Goal: Check status

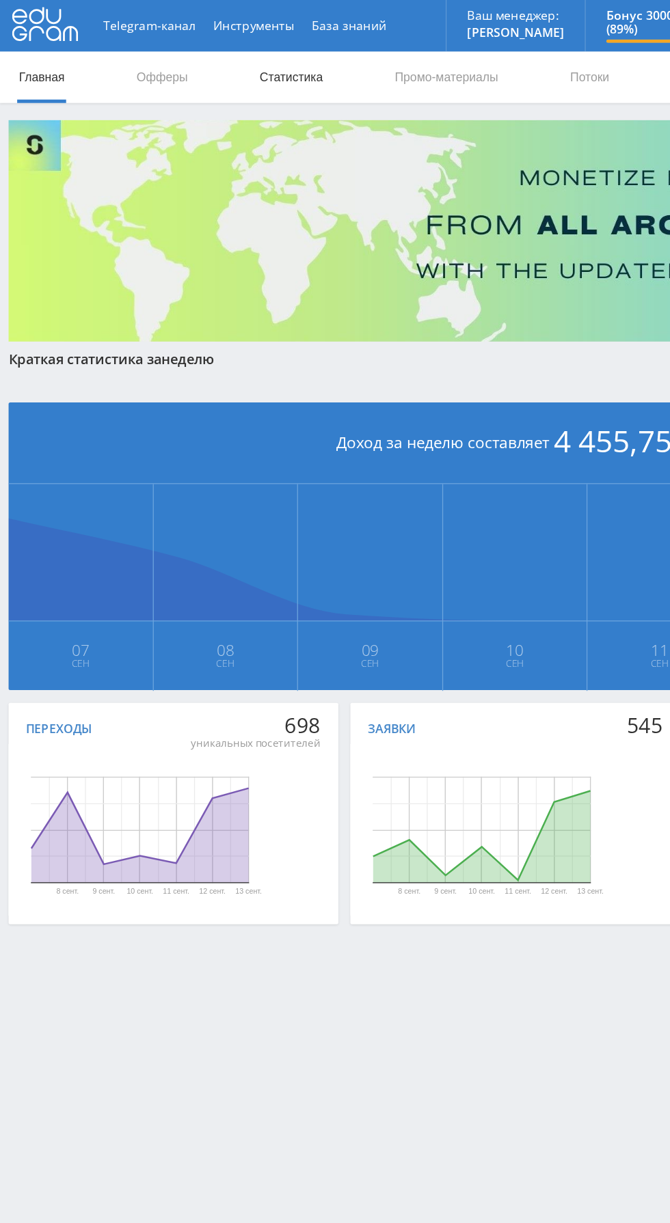
click at [242, 64] on link "Статистика" at bounding box center [231, 61] width 53 height 41
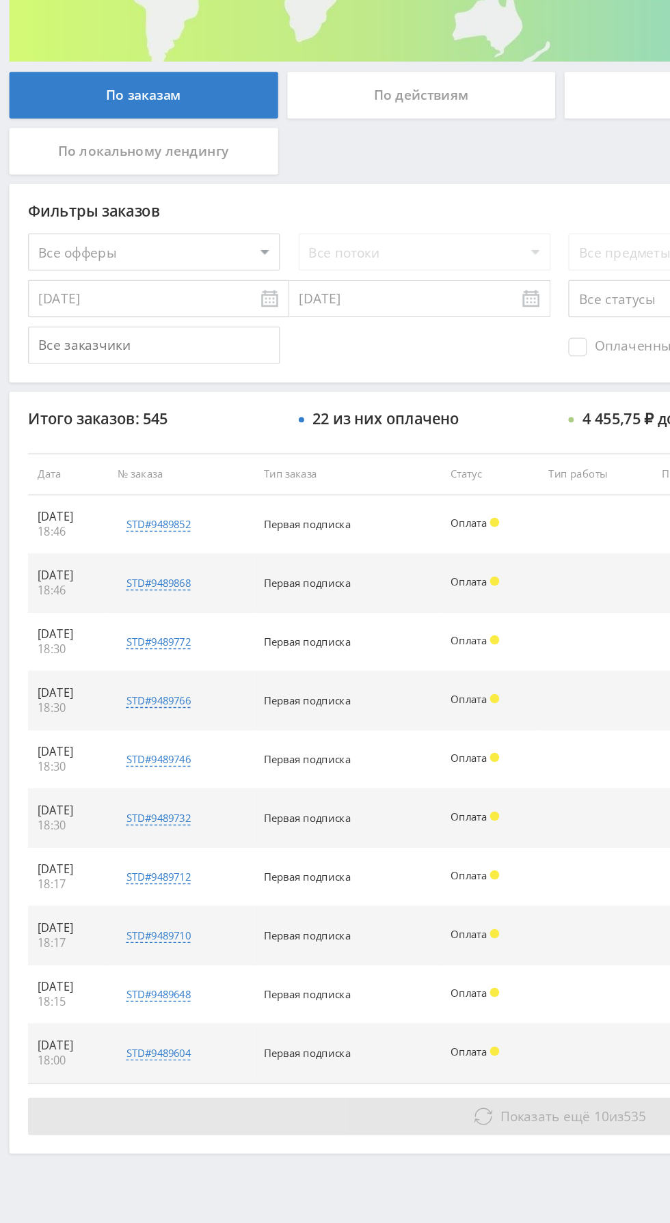
click at [418, 1041] on span "Показать ещё" at bounding box center [400, 1044] width 66 height 13
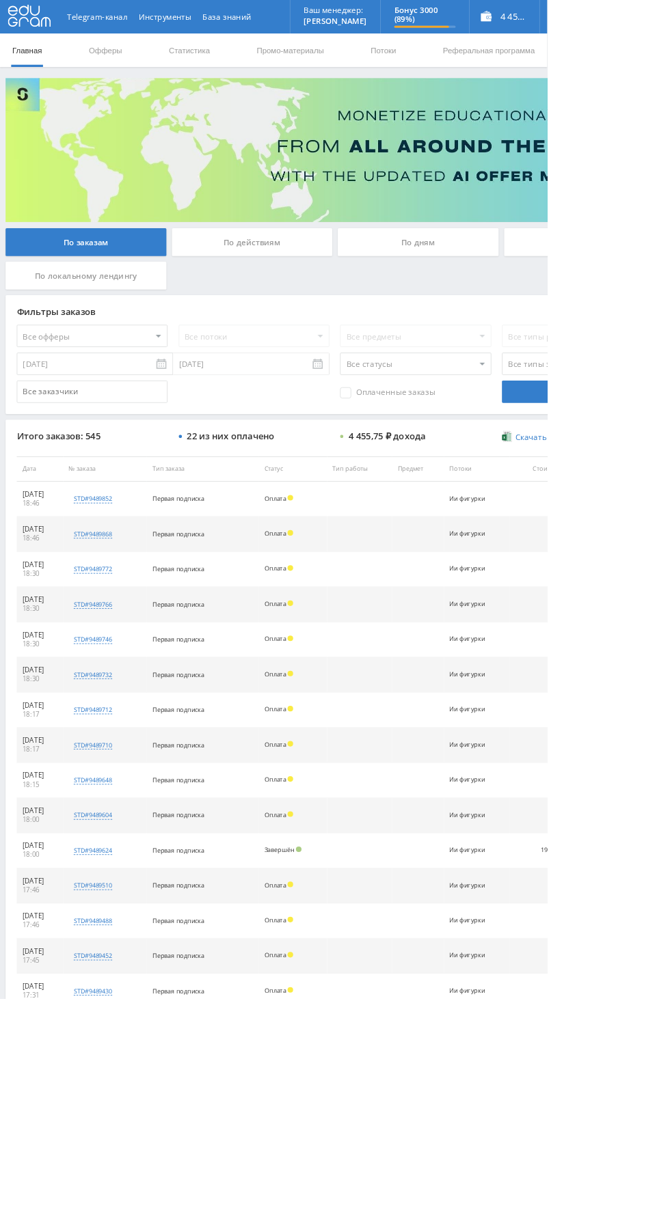
click at [472, 483] on span "Оплаченные заказы" at bounding box center [474, 481] width 116 height 14
click at [0, 0] on input "Оплаченные заказы" at bounding box center [0, 0] width 0 height 0
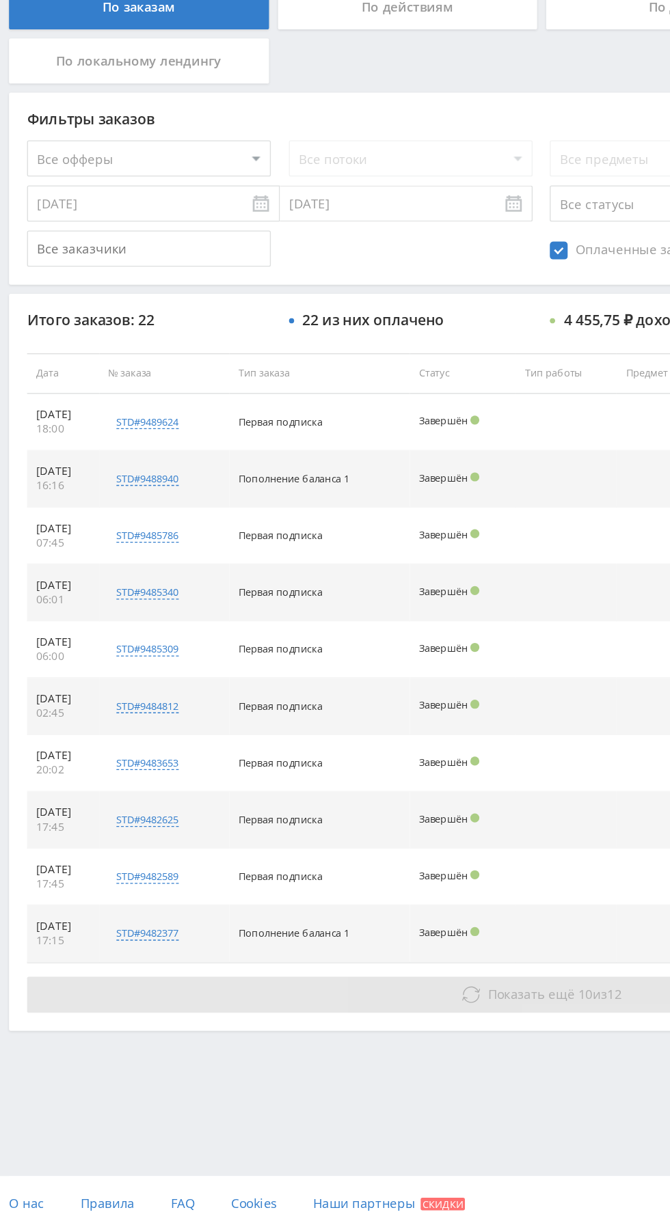
click at [401, 1041] on span "Показать ещё" at bounding box center [403, 1044] width 66 height 13
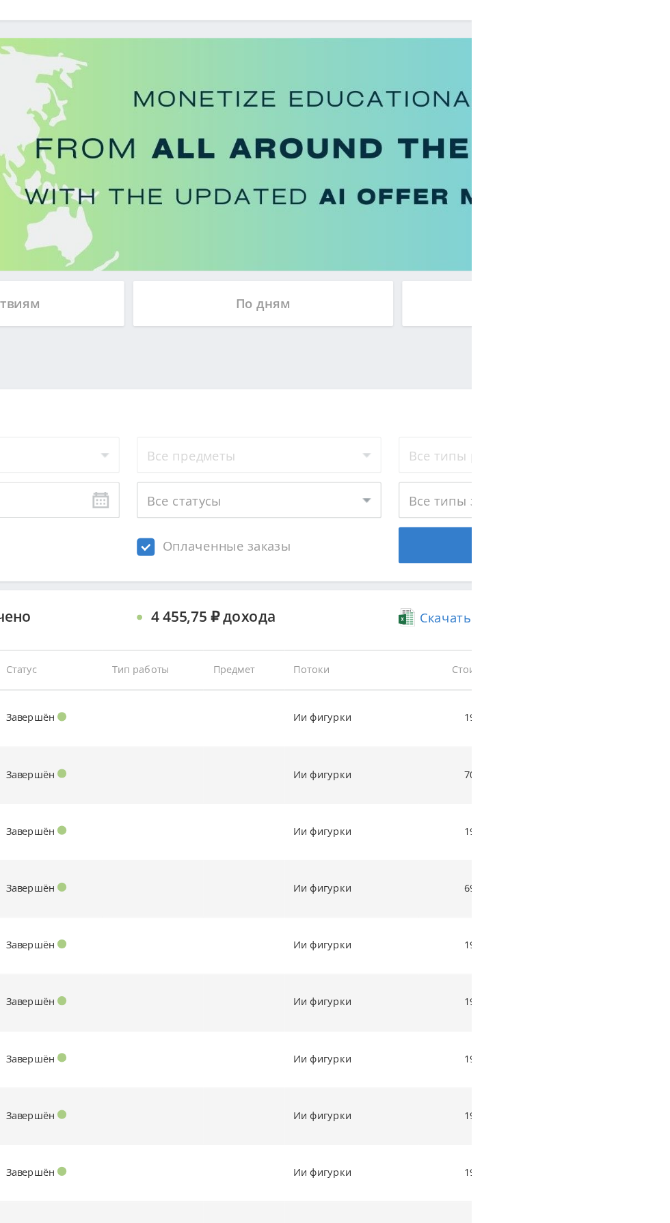
click at [567, 295] on div "По дням" at bounding box center [512, 297] width 197 height 34
click at [0, 0] on input "По дням" at bounding box center [0, 0] width 0 height 0
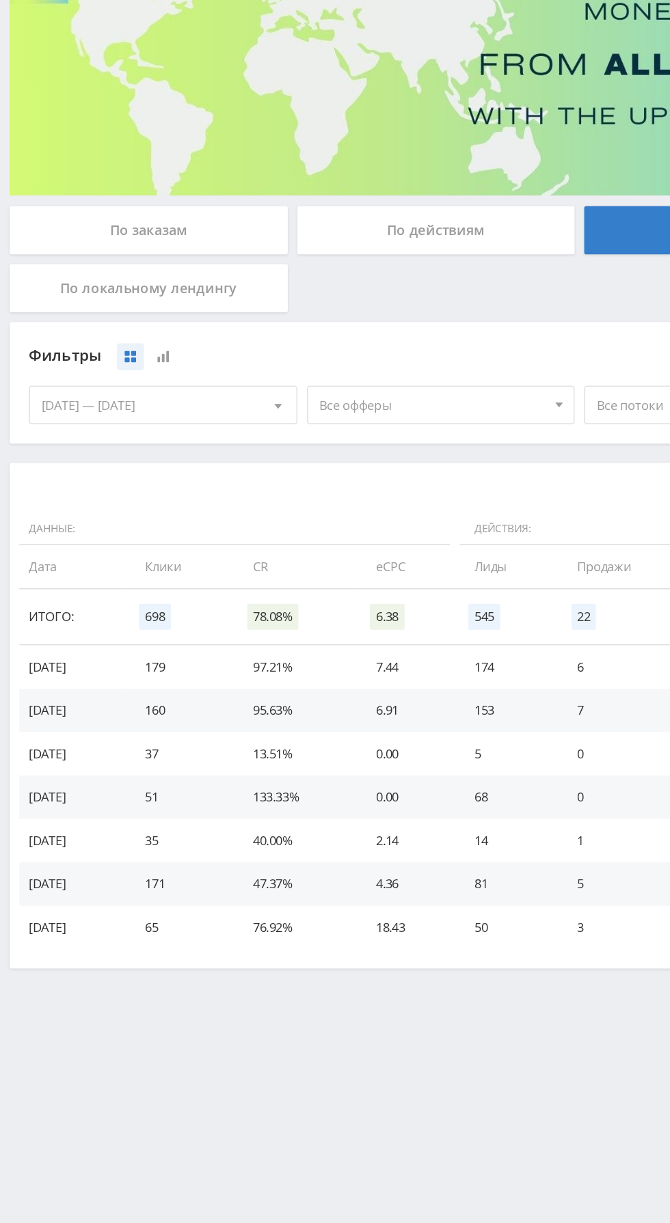
click at [344, 415] on span "Все офферы" at bounding box center [306, 420] width 160 height 26
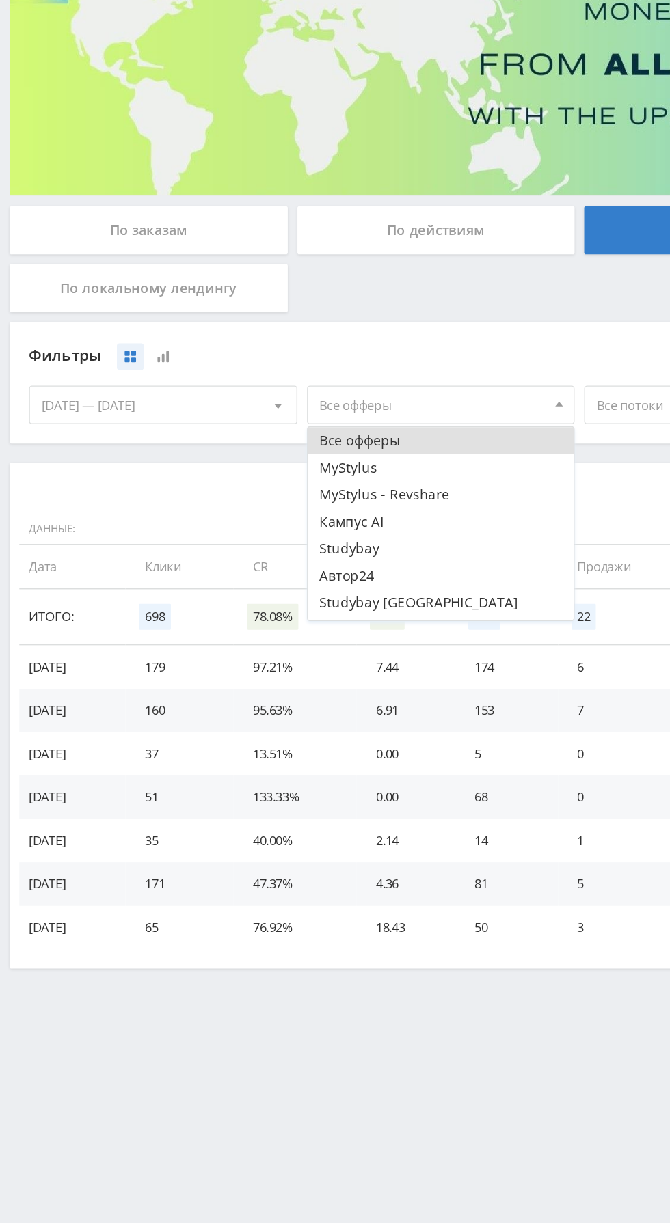
scroll to position [16, 0]
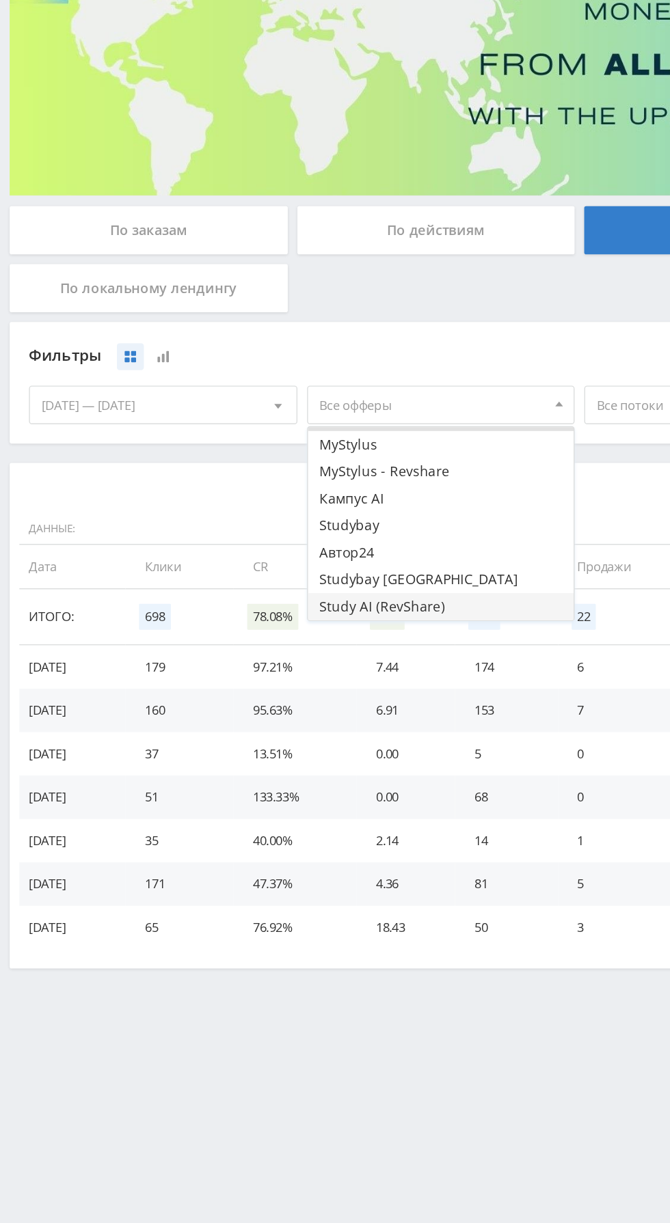
click at [323, 565] on button "Study AI (RevShare)" at bounding box center [312, 563] width 189 height 19
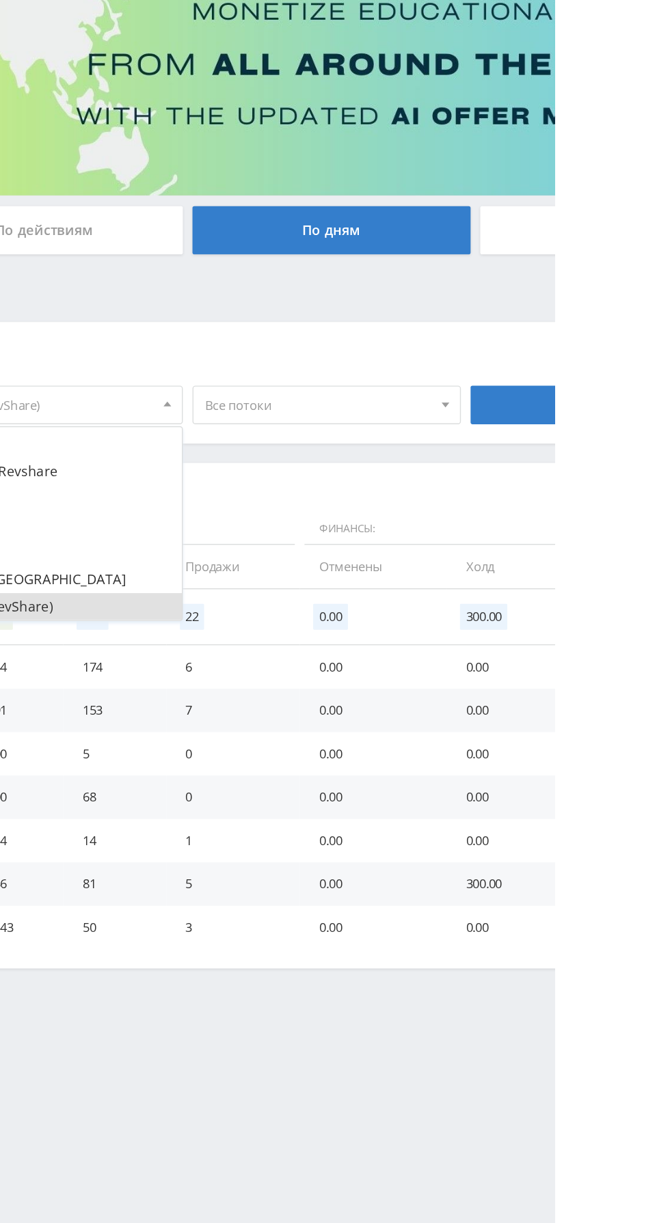
scroll to position [0, 0]
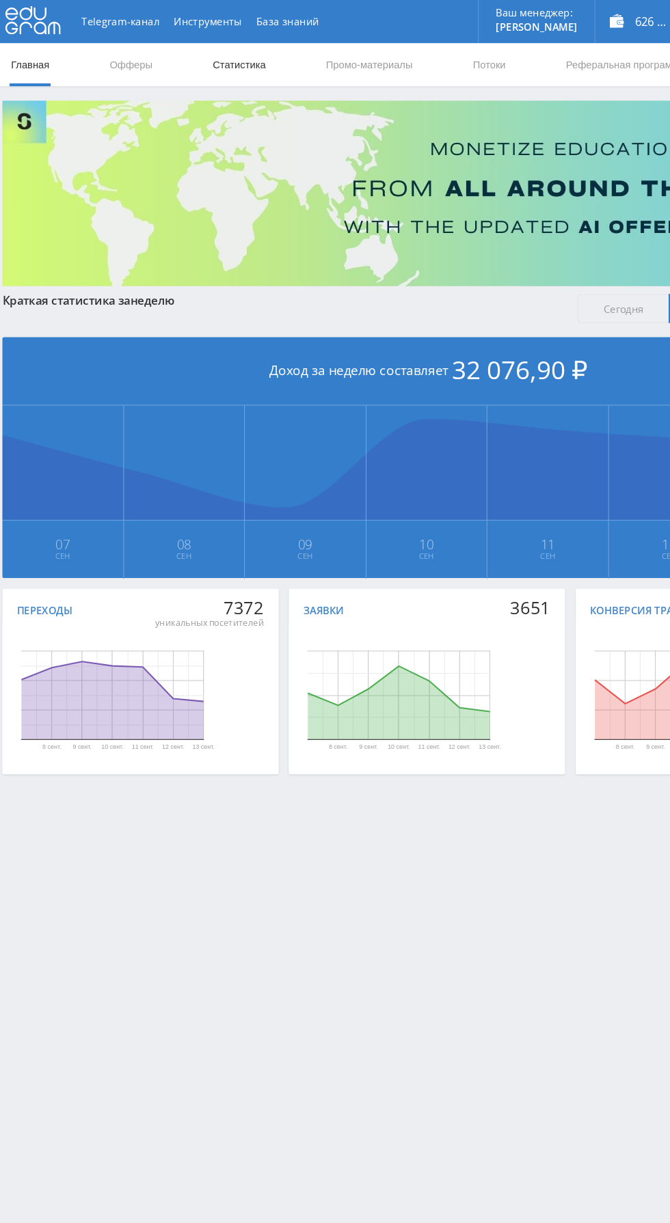
click at [240, 59] on link "Статистика" at bounding box center [231, 61] width 53 height 41
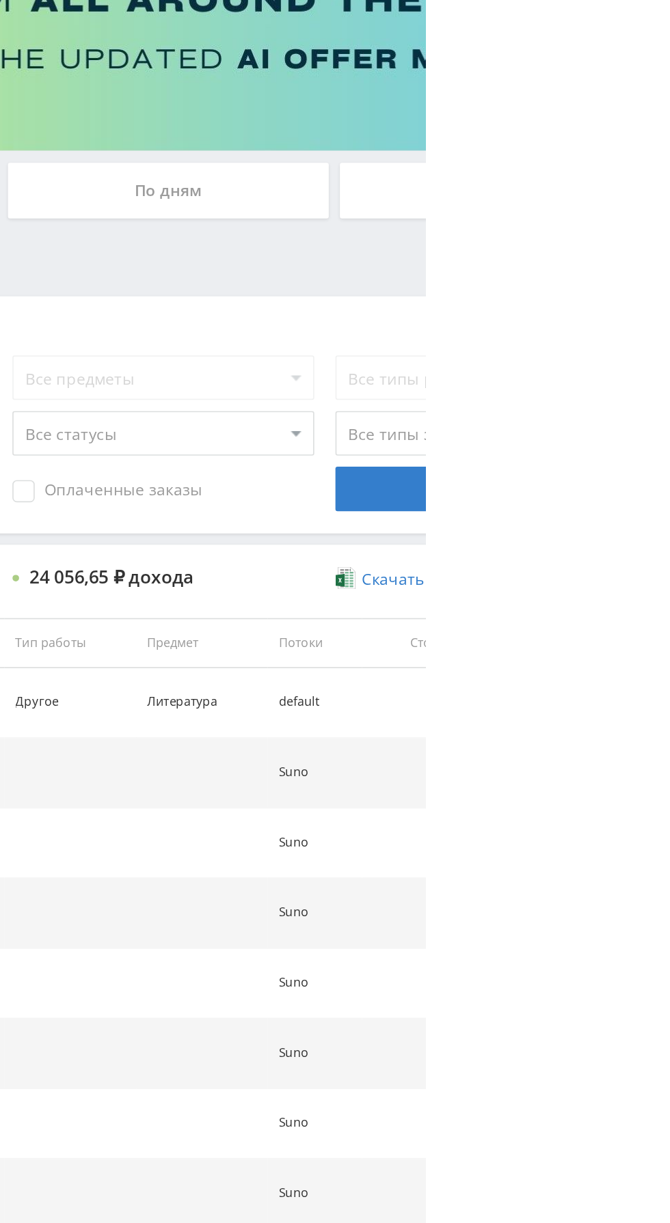
click at [552, 304] on div "По дням" at bounding box center [512, 297] width 197 height 34
click at [0, 0] on input "По дням" at bounding box center [0, 0] width 0 height 0
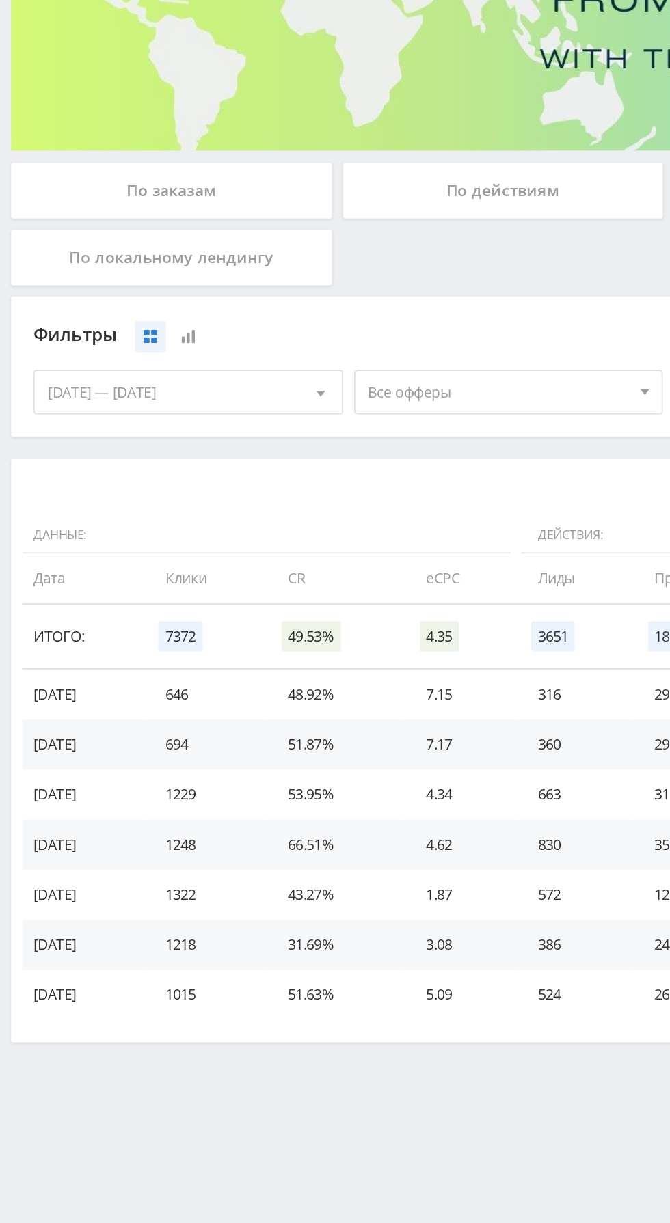
click at [308, 420] on span "Все офферы" at bounding box center [306, 420] width 160 height 26
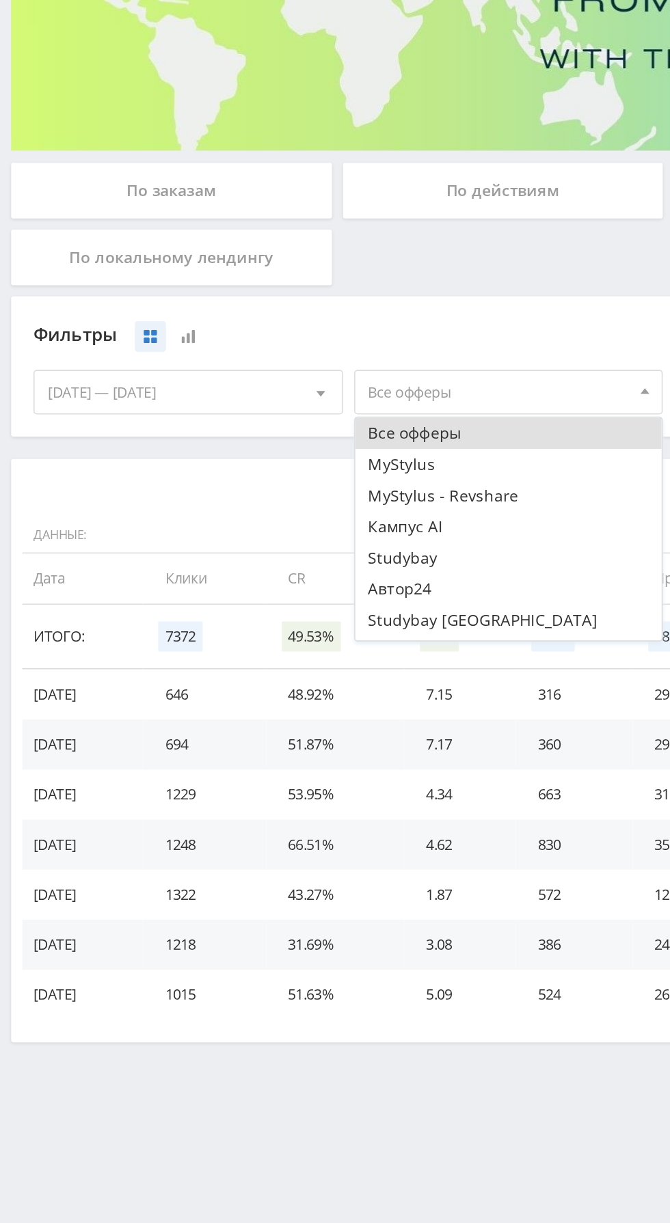
scroll to position [16, 0]
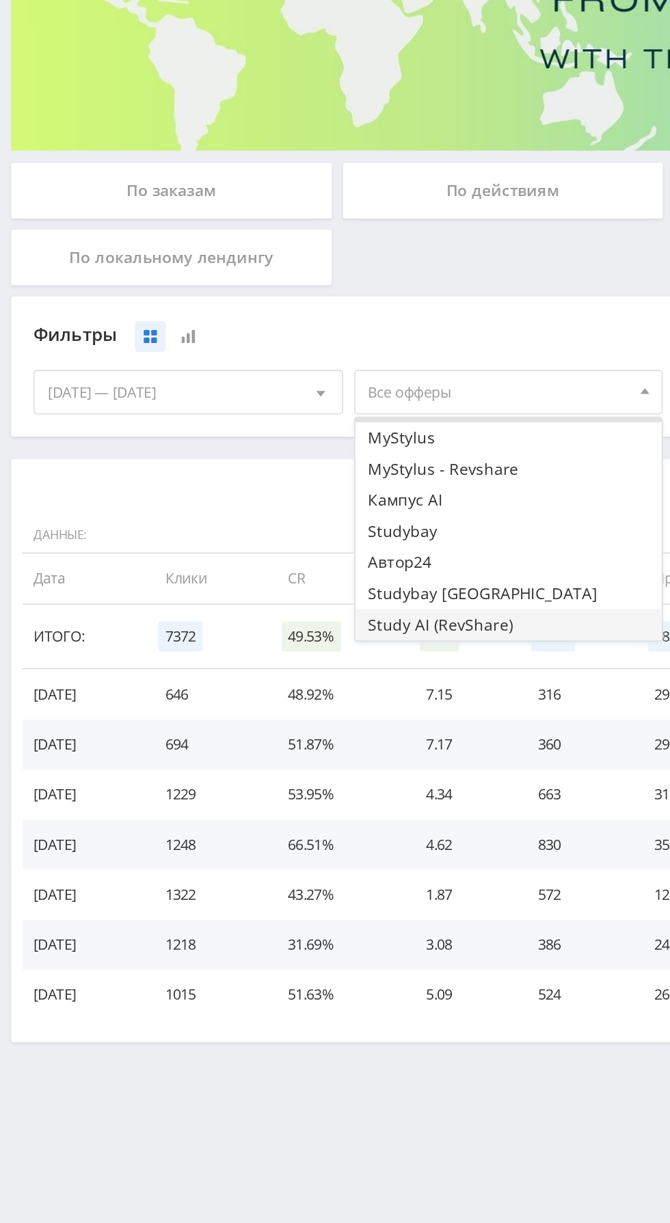
click at [317, 560] on button "Study AI (RevShare)" at bounding box center [312, 563] width 189 height 19
click at [315, 377] on div "Фильтры" at bounding box center [312, 385] width 583 height 21
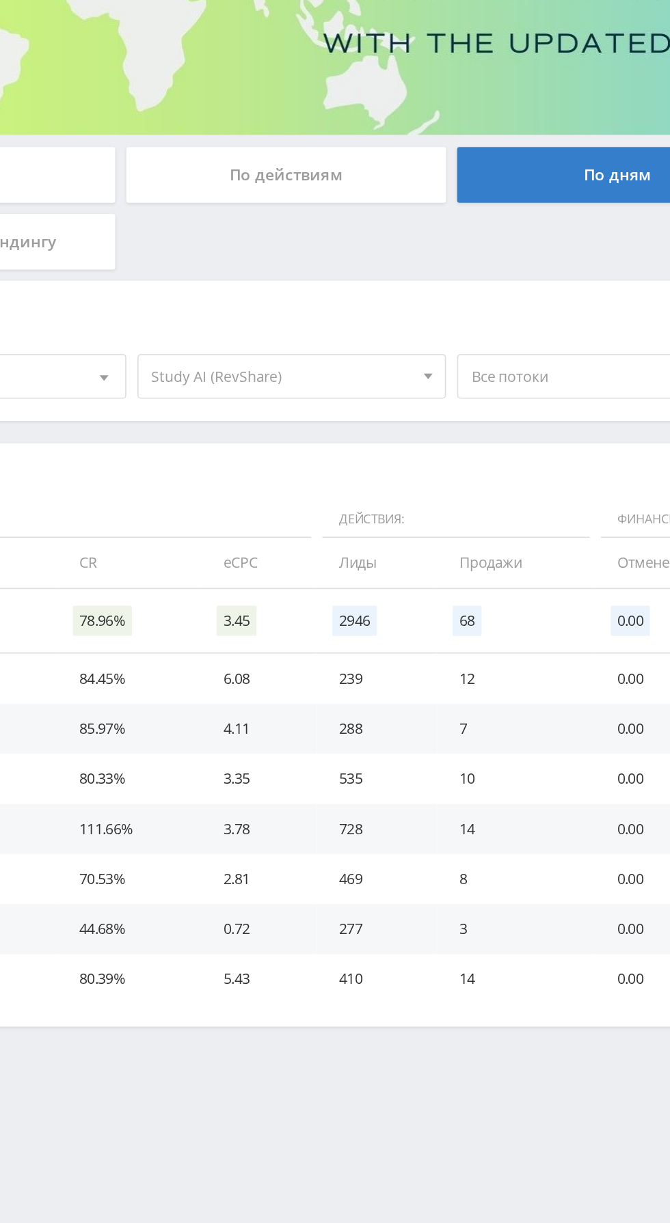
click at [364, 414] on span "Study AI (RevShare)" at bounding box center [306, 420] width 160 height 26
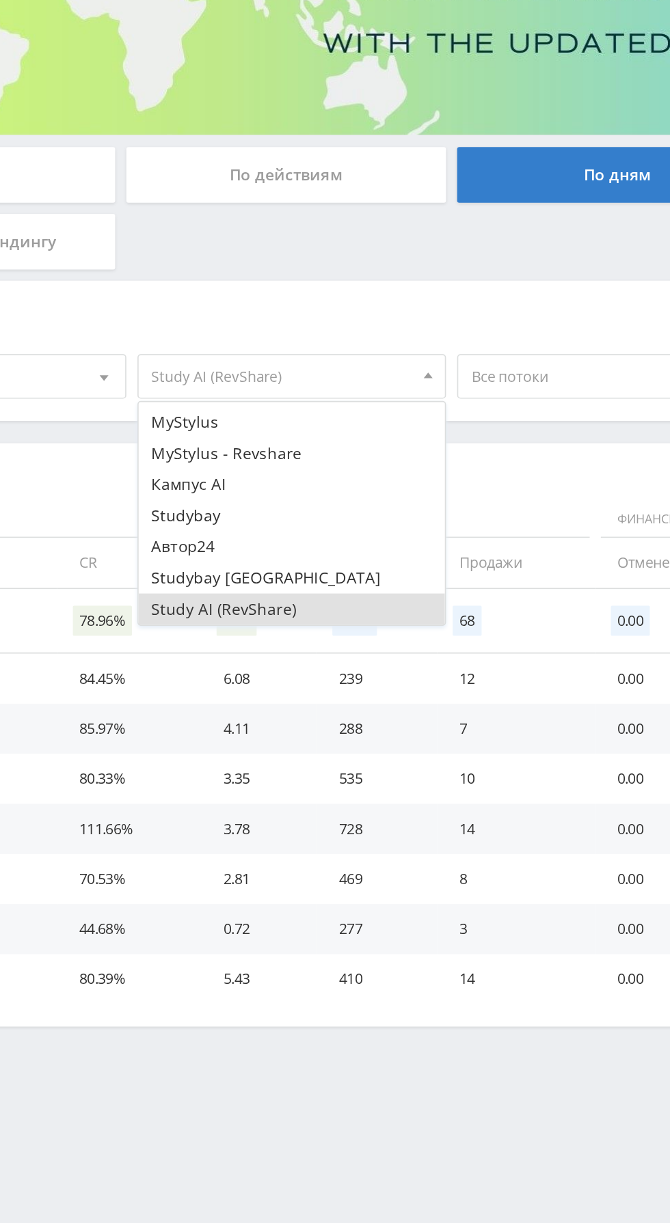
click at [333, 562] on button "Study AI (RevShare)" at bounding box center [312, 563] width 189 height 19
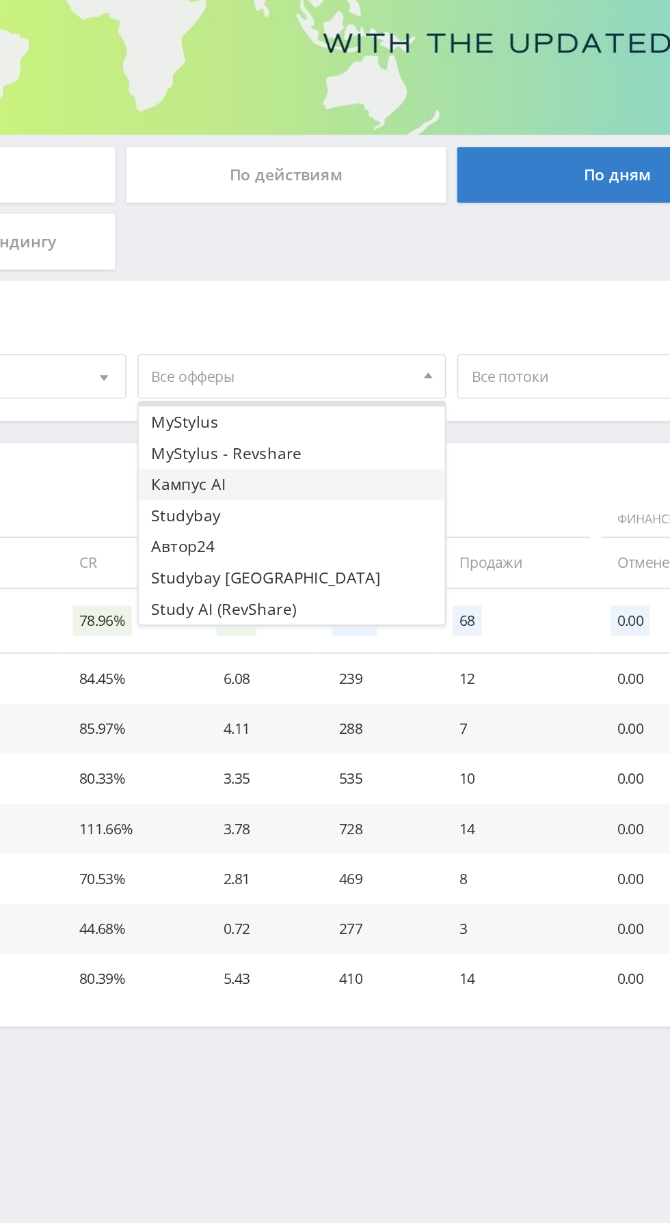
click at [320, 479] on button "Кампус AI" at bounding box center [312, 486] width 189 height 19
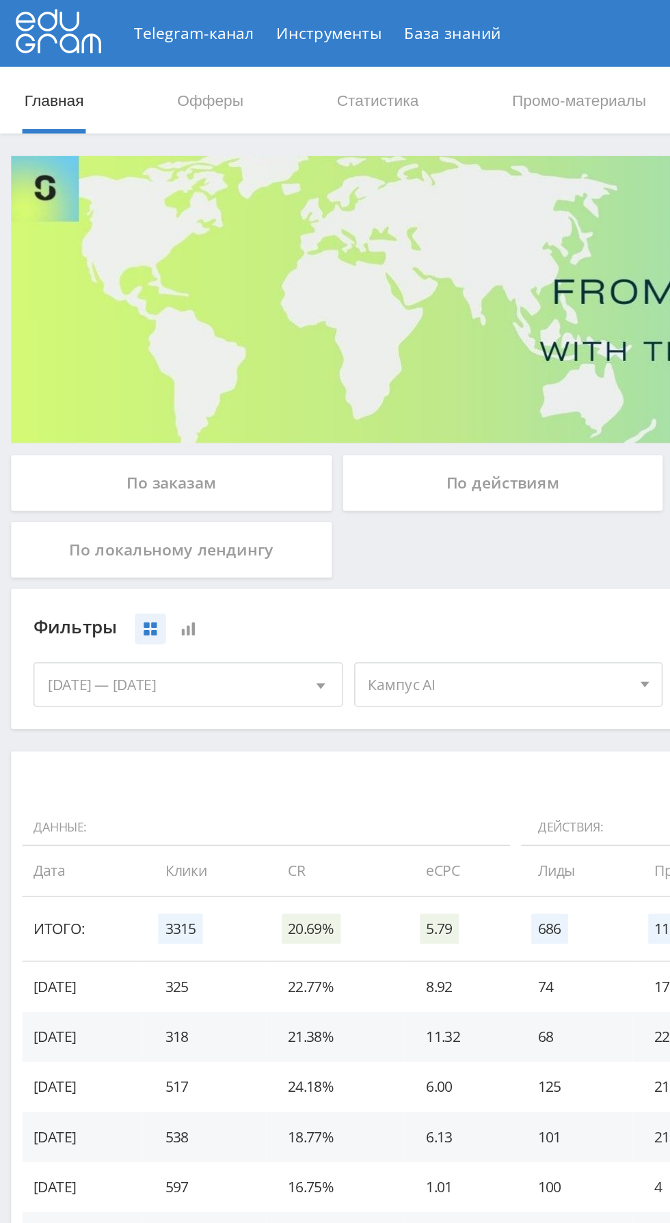
click at [152, 288] on div "По заказам" at bounding box center [105, 297] width 197 height 34
click at [0, 0] on input "По заказам" at bounding box center [0, 0] width 0 height 0
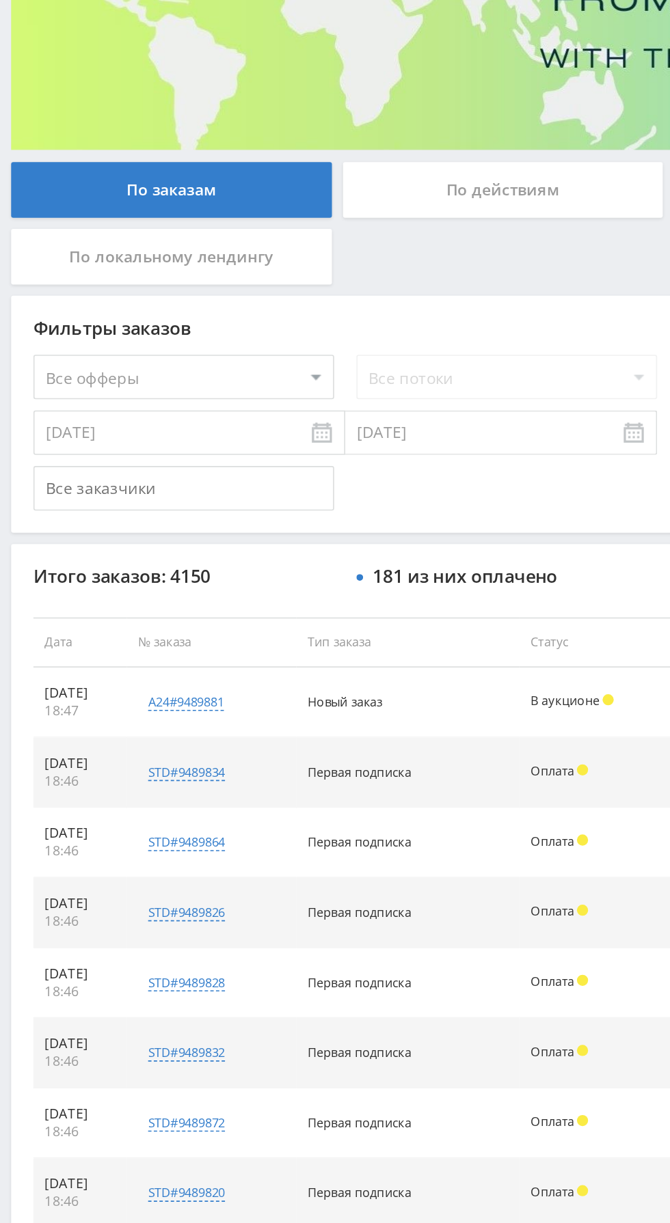
click at [165, 416] on select "Все офферы MyStylus MyStylus - Revshare Кампус AI Studybay Автор24 Studybay Bra…" at bounding box center [113, 411] width 185 height 27
select select "340"
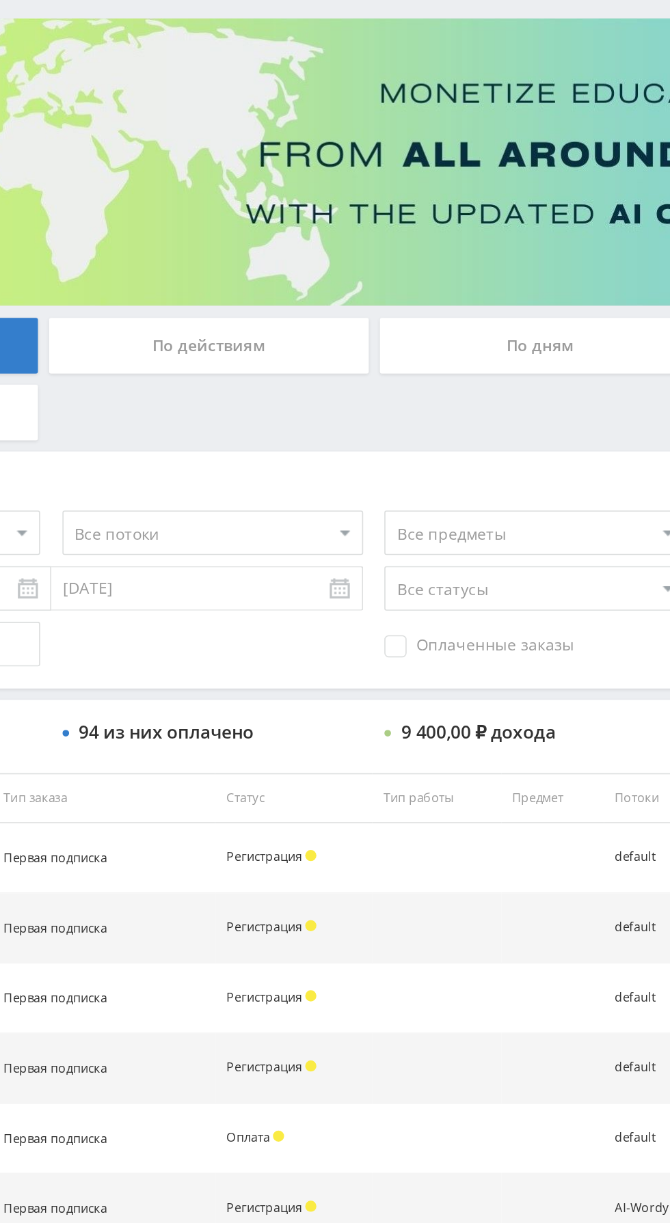
click at [496, 479] on span "Оплаченные заказы" at bounding box center [474, 481] width 116 height 14
click at [0, 0] on input "Оплаченные заказы" at bounding box center [0, 0] width 0 height 0
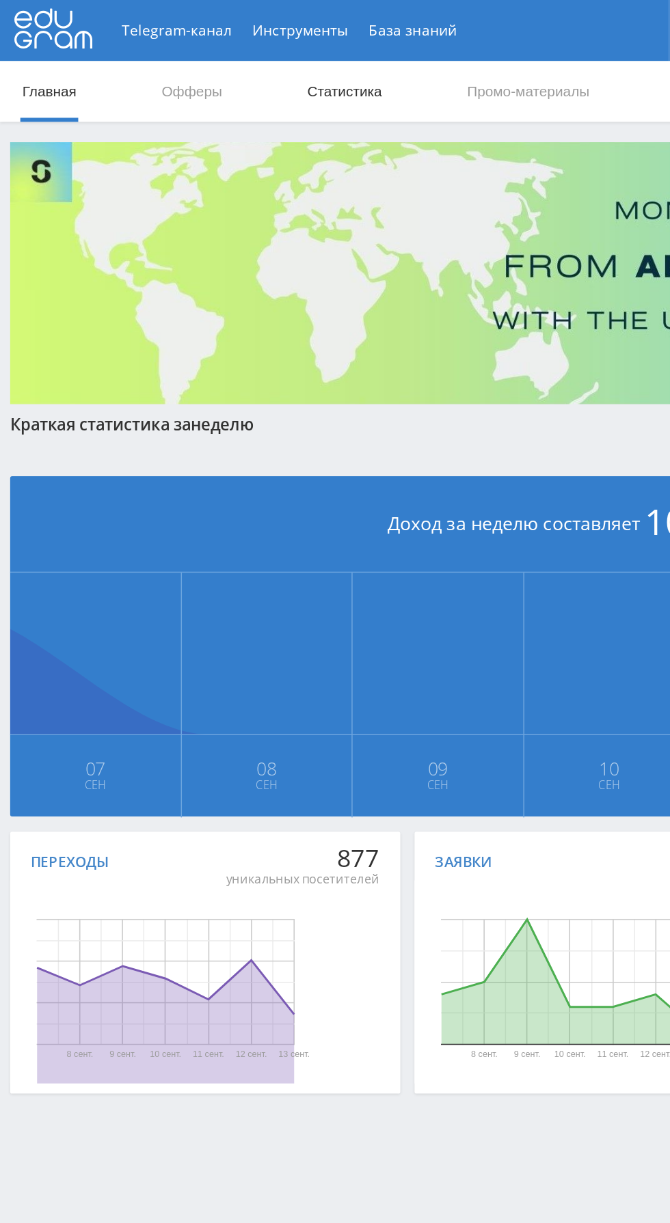
click at [241, 60] on link "Статистика" at bounding box center [231, 61] width 53 height 41
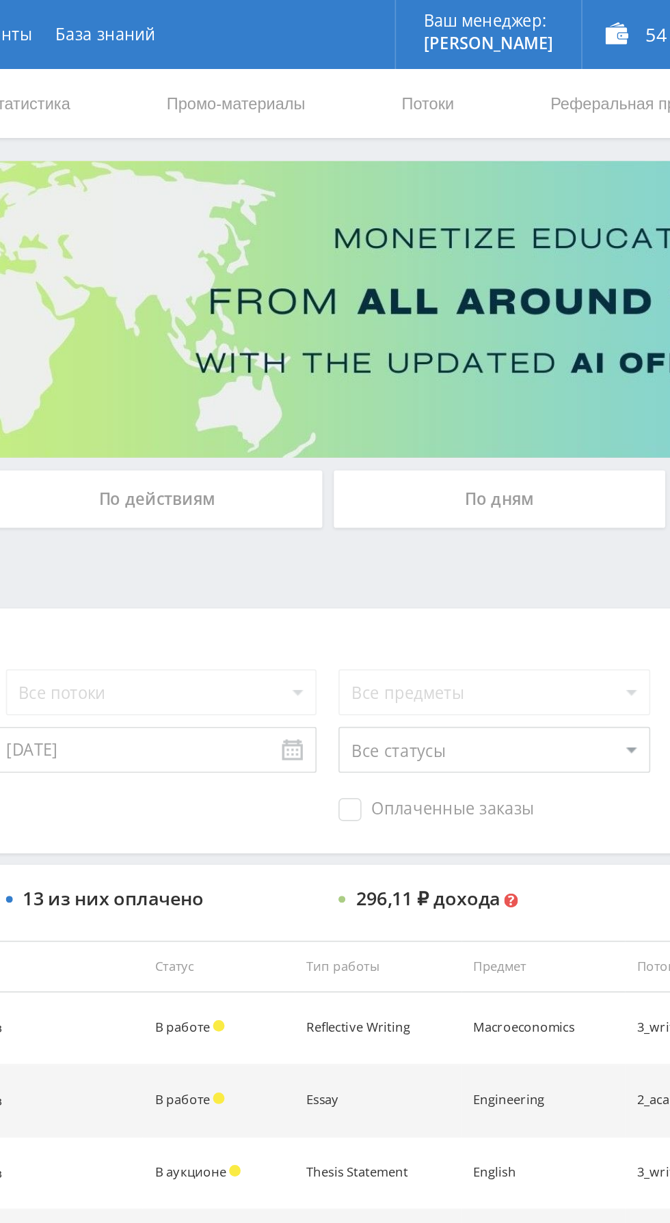
click at [525, 290] on div "По дням" at bounding box center [512, 297] width 197 height 34
click at [0, 0] on input "По дням" at bounding box center [0, 0] width 0 height 0
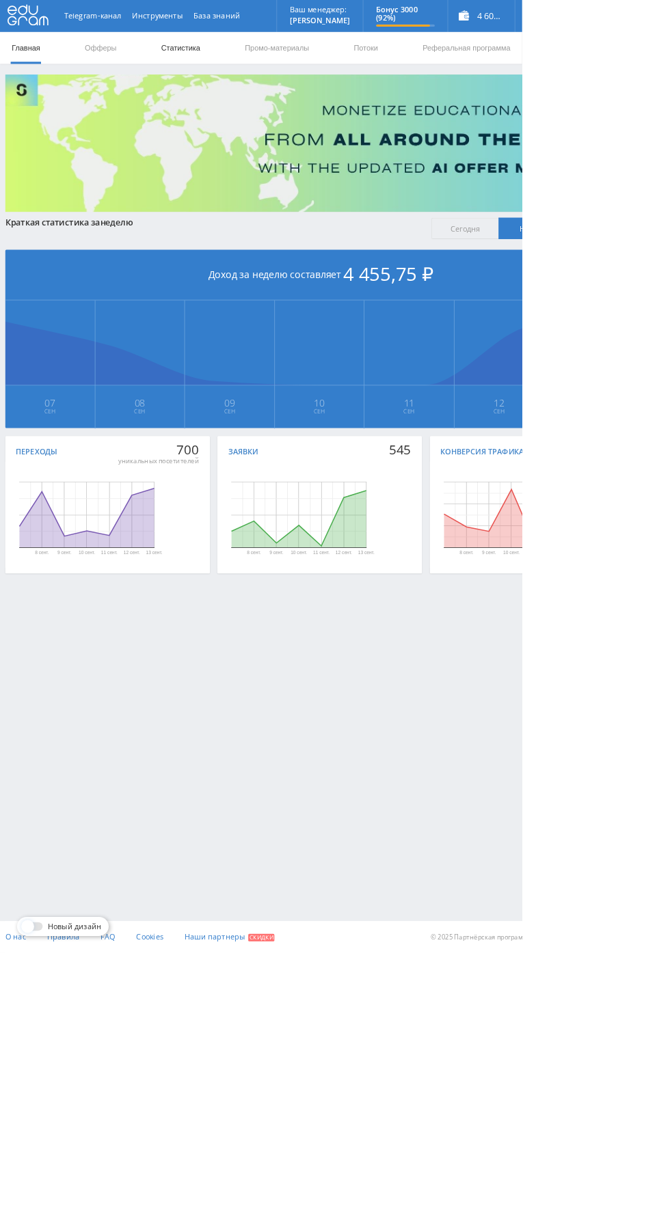
click at [232, 57] on link "Статистика" at bounding box center [231, 61] width 53 height 41
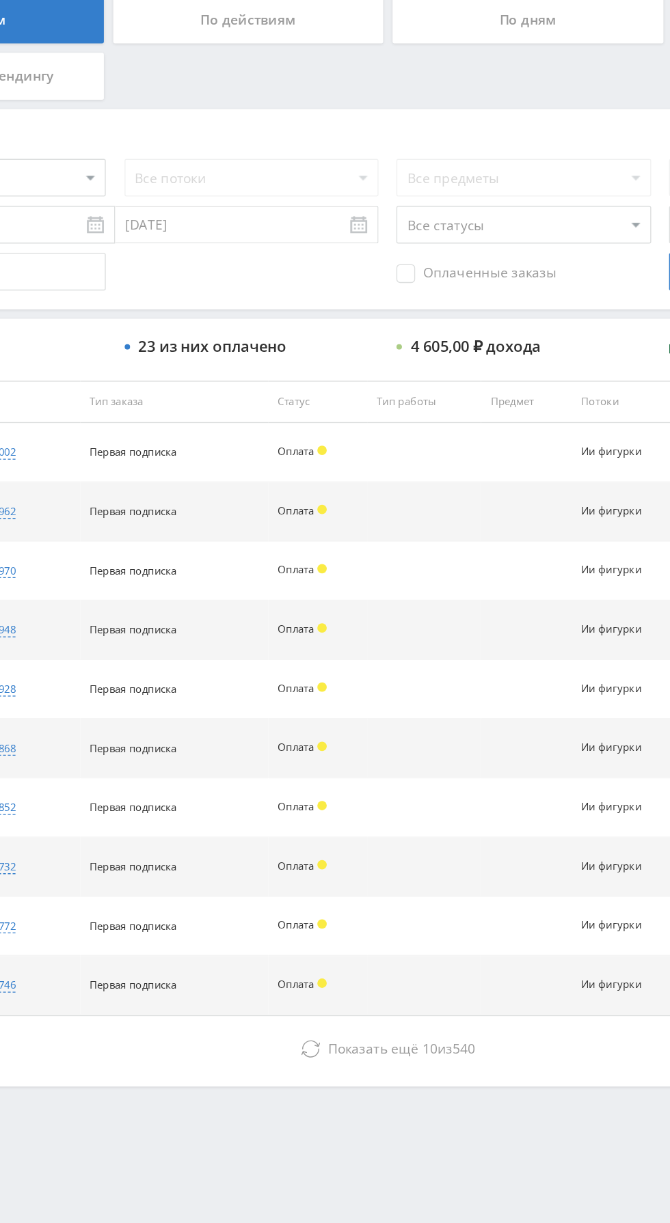
click at [488, 479] on span "Оплаченные заказы" at bounding box center [474, 481] width 116 height 14
click at [0, 0] on input "Оплаченные заказы" at bounding box center [0, 0] width 0 height 0
